Goal: Information Seeking & Learning: Learn about a topic

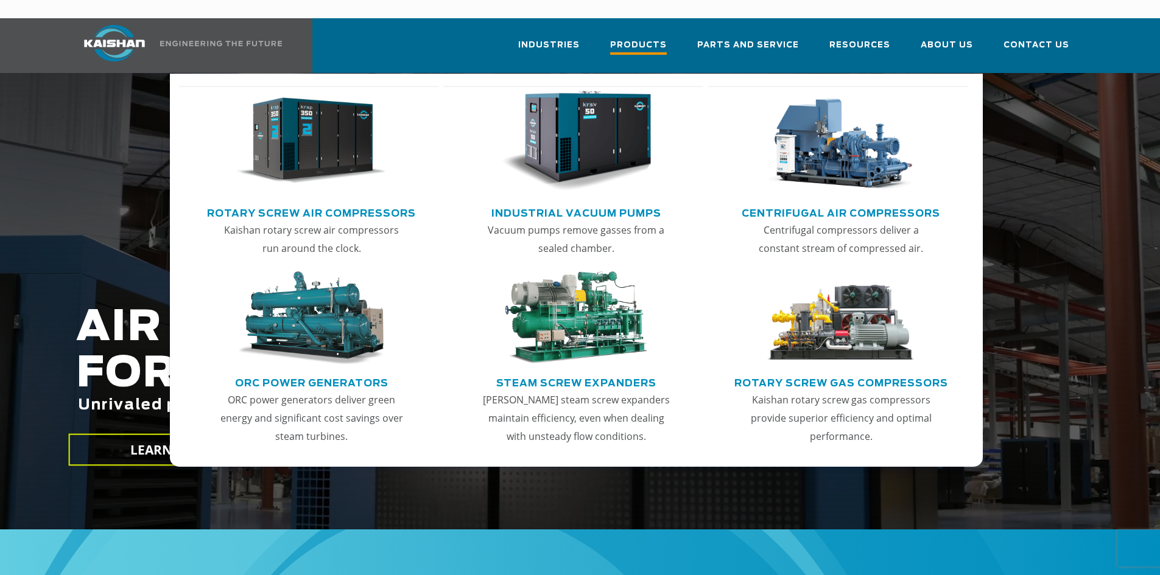
click at [646, 38] on span "Products" at bounding box center [638, 46] width 57 height 16
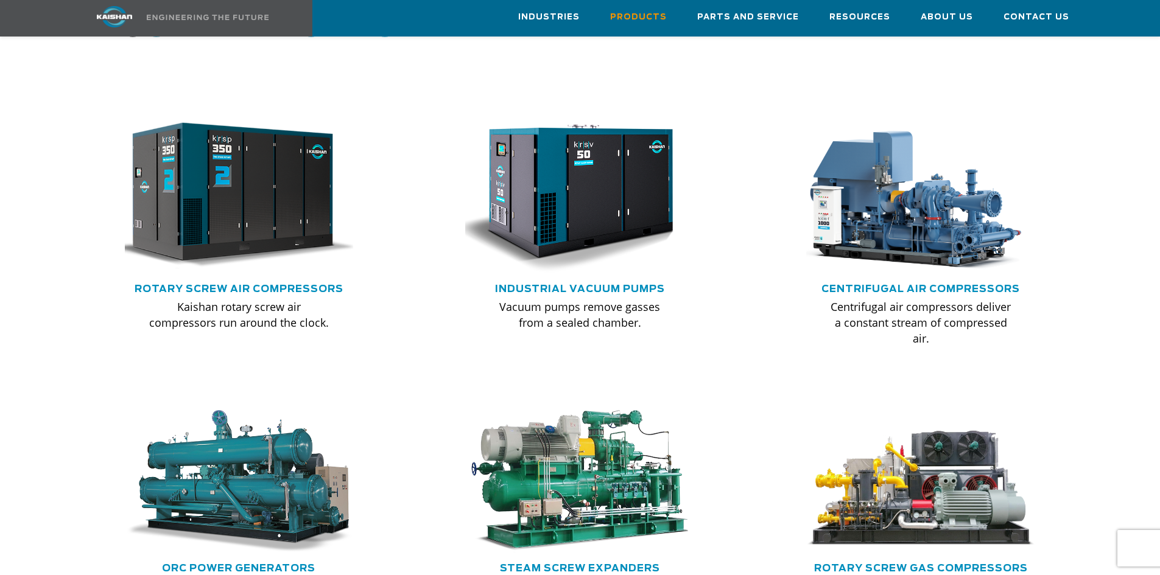
scroll to position [730, 0]
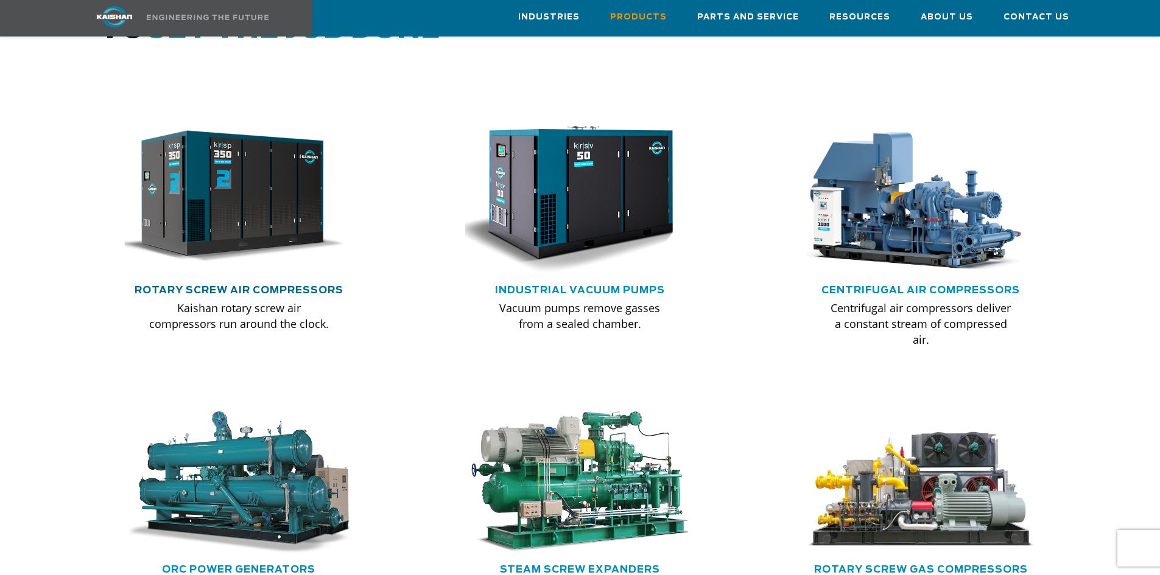
click at [230, 285] on link "Rotary Screw Air Compressors" at bounding box center [239, 290] width 209 height 10
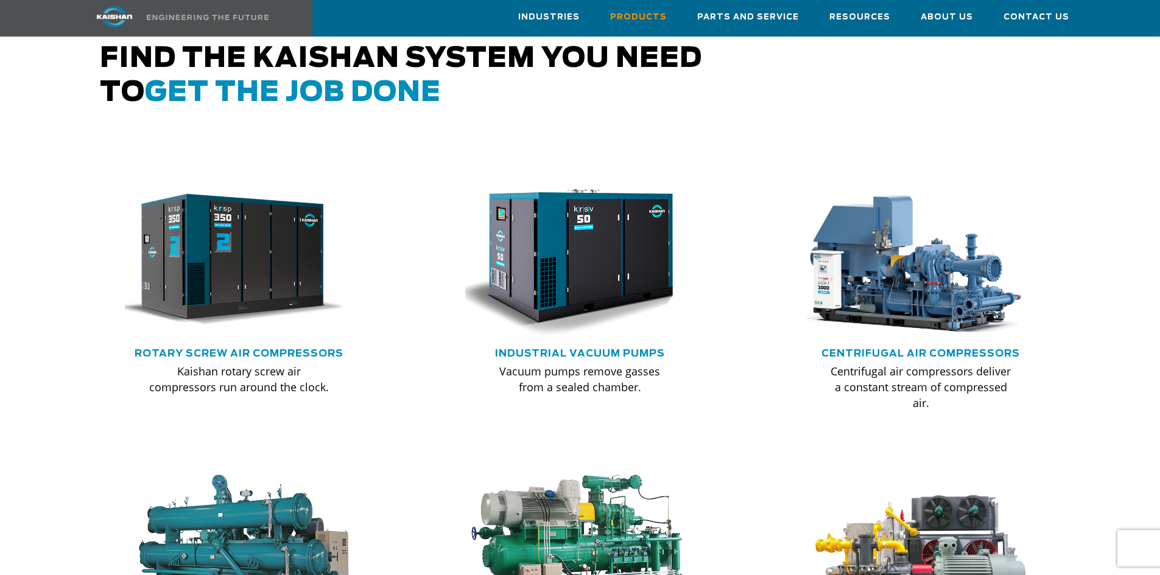
scroll to position [548, 0]
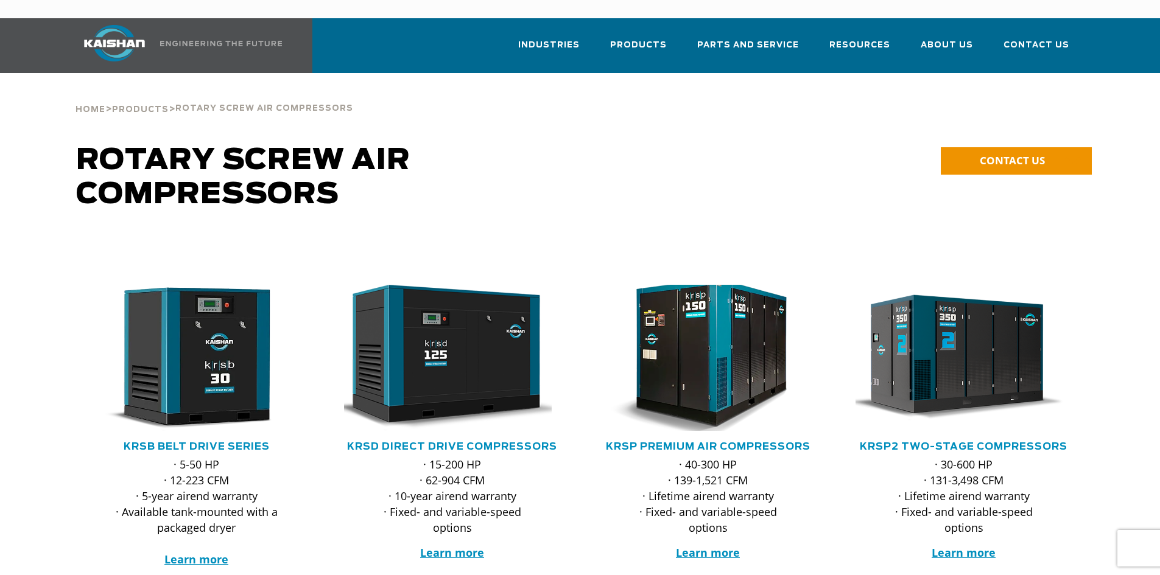
click at [717, 367] on img at bounding box center [698, 358] width 239 height 161
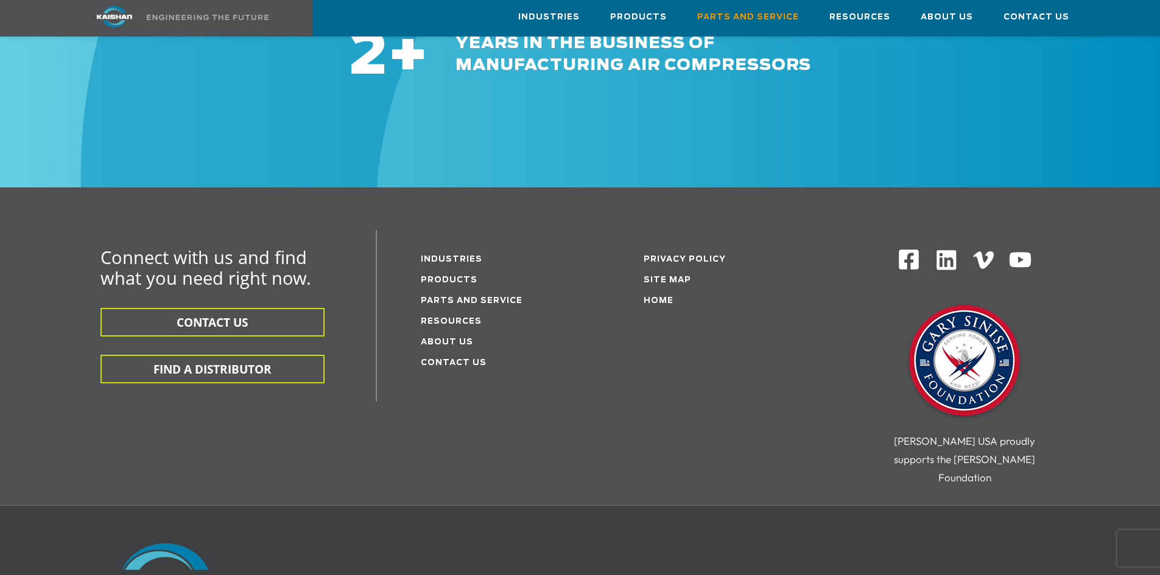
scroll to position [1511, 0]
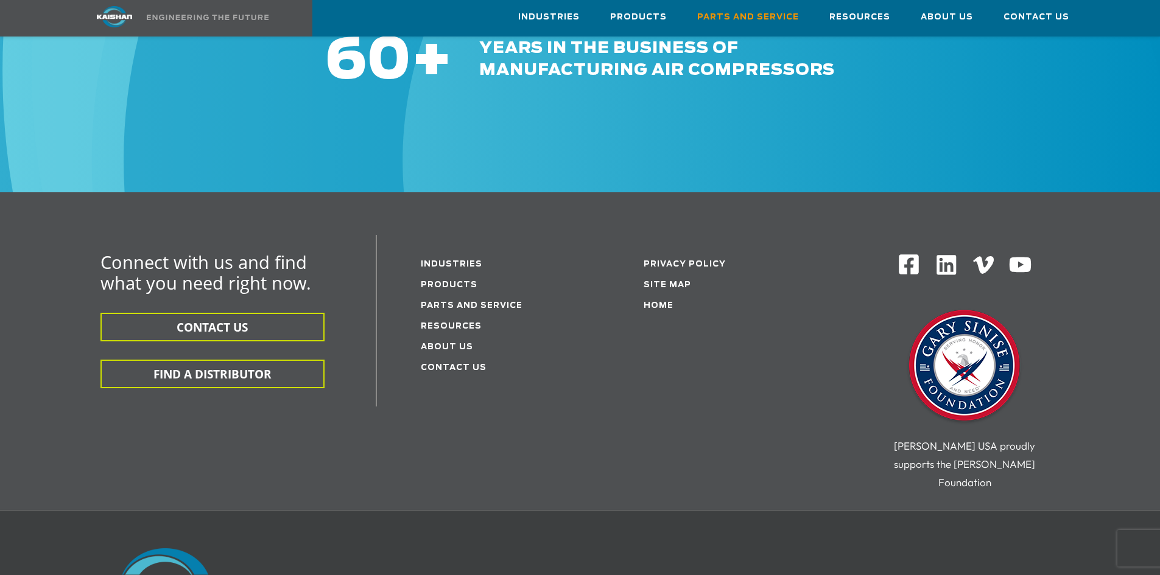
click at [456, 315] on li "Resources" at bounding box center [500, 325] width 159 height 21
click at [460, 323] on link "Resources" at bounding box center [451, 327] width 61 height 8
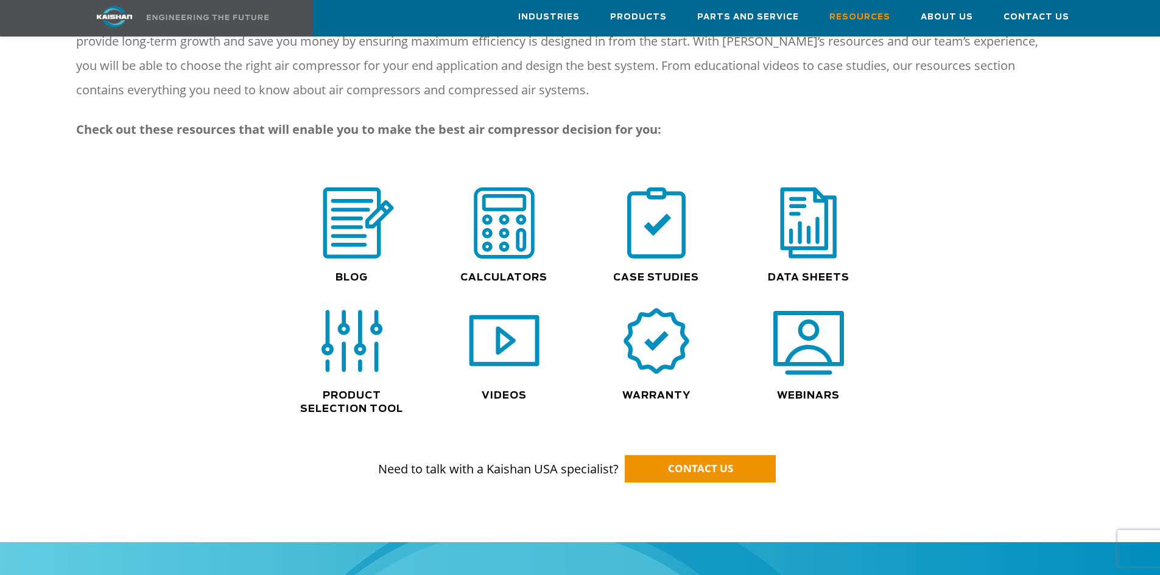
scroll to position [730, 0]
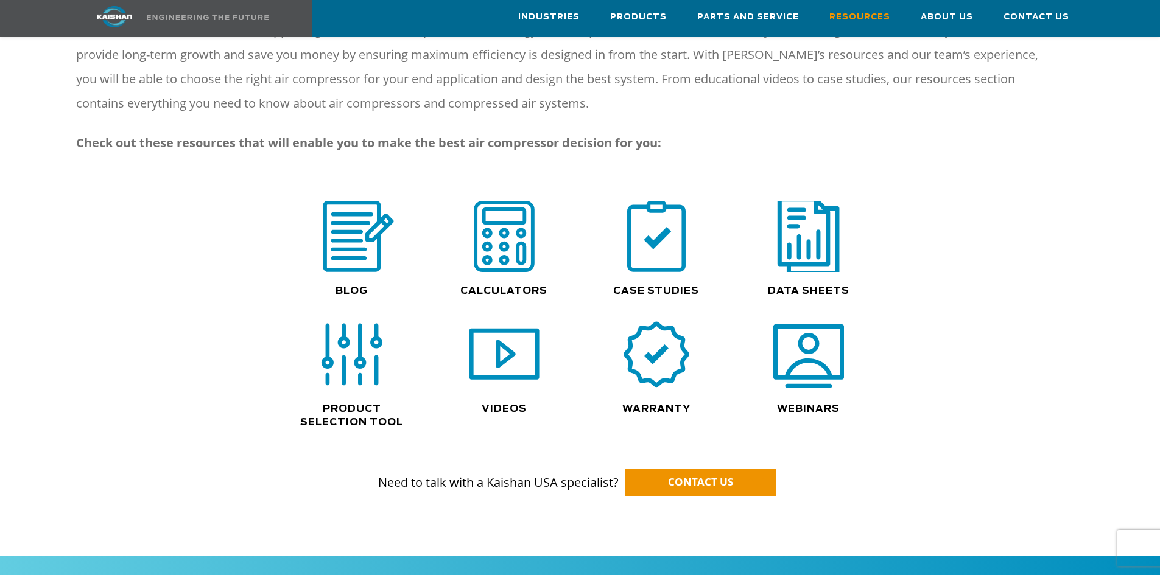
click at [791, 225] on img at bounding box center [808, 236] width 78 height 79
